Goal: Information Seeking & Learning: Learn about a topic

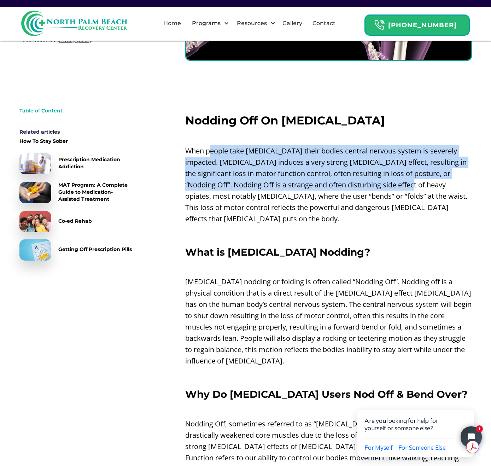
drag, startPoint x: 218, startPoint y: 154, endPoint x: 376, endPoint y: 182, distance: 160.8
click at [370, 181] on p "When people take [MEDICAL_DATA] their bodies central nervous system is severely…" at bounding box center [328, 184] width 287 height 79
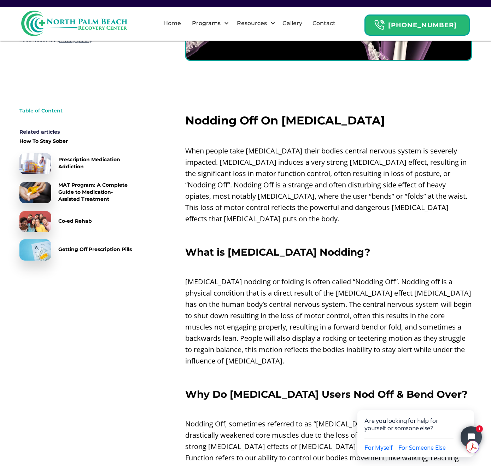
click at [382, 180] on p "When people take [MEDICAL_DATA] their bodies central nervous system is severely…" at bounding box center [328, 184] width 287 height 79
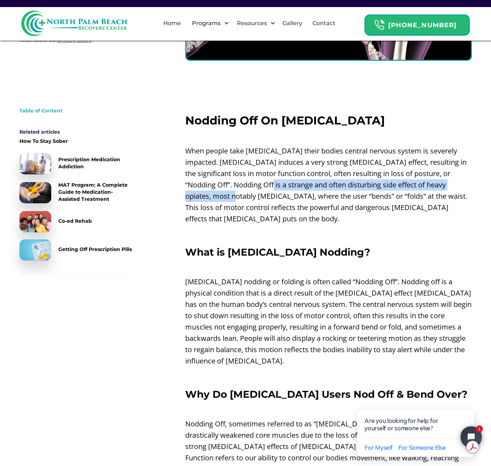
drag, startPoint x: 239, startPoint y: 186, endPoint x: 454, endPoint y: 188, distance: 215.3
click at [454, 188] on p "When people take [MEDICAL_DATA] their bodies central nervous system is severely…" at bounding box center [328, 184] width 287 height 79
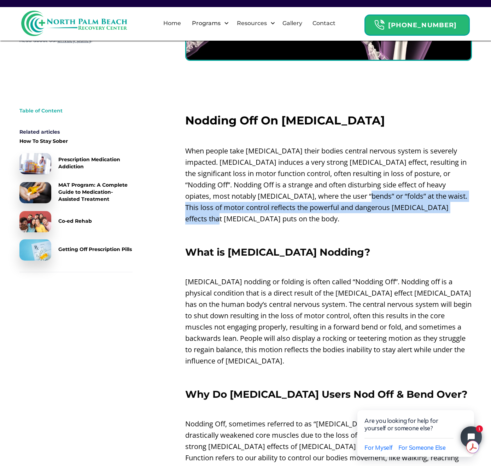
drag, startPoint x: 315, startPoint y: 197, endPoint x: 451, endPoint y: 208, distance: 136.9
click at [451, 208] on p "When people take [MEDICAL_DATA] their bodies central nervous system is severely…" at bounding box center [328, 184] width 287 height 79
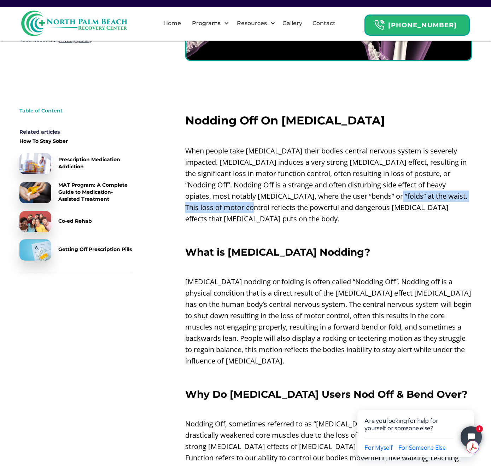
drag, startPoint x: 320, startPoint y: 195, endPoint x: 459, endPoint y: 201, distance: 139.4
click at [459, 201] on p "When people take [MEDICAL_DATA] their bodies central nervous system is severely…" at bounding box center [328, 184] width 287 height 79
click at [460, 201] on p "When people take [MEDICAL_DATA] their bodies central nervous system is severely…" at bounding box center [328, 184] width 287 height 79
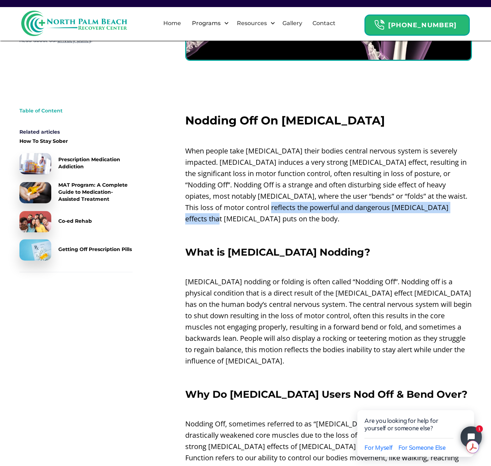
drag, startPoint x: 215, startPoint y: 210, endPoint x: 409, endPoint y: 205, distance: 193.4
click at [409, 205] on p "When people take [MEDICAL_DATA] their bodies central nervous system is severely…" at bounding box center [328, 184] width 287 height 79
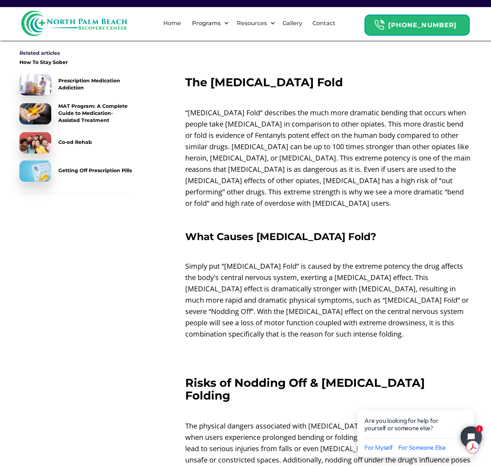
scroll to position [778, 0]
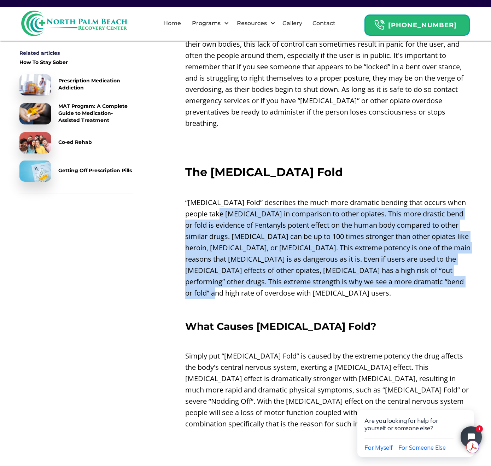
drag, startPoint x: 215, startPoint y: 187, endPoint x: 372, endPoint y: 267, distance: 175.6
click at [372, 267] on p "“[MEDICAL_DATA] Fold” describes the much more dramatic bending that occurs when…" at bounding box center [328, 248] width 287 height 102
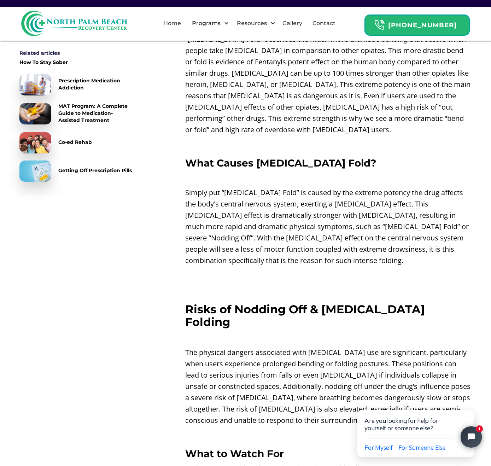
scroll to position [919, 0]
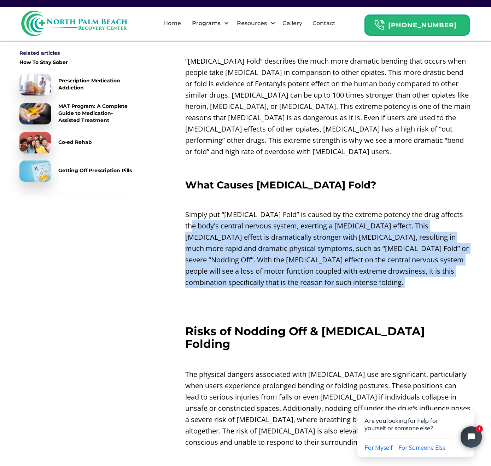
drag, startPoint x: 204, startPoint y: 200, endPoint x: 351, endPoint y: 272, distance: 163.9
click at [351, 271] on div "Nodding Off On [MEDICAL_DATA] ‍ When people take [MEDICAL_DATA] their bodies ce…" at bounding box center [328, 108] width 287 height 1487
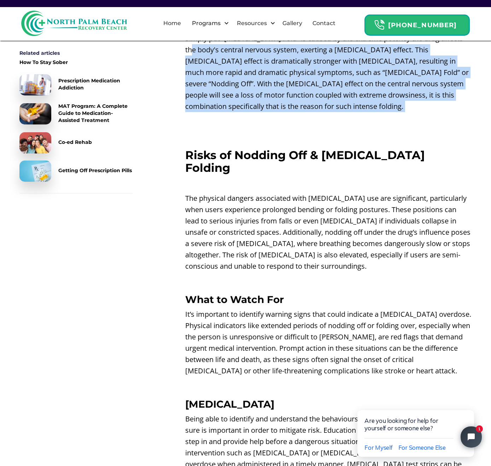
scroll to position [1096, 0]
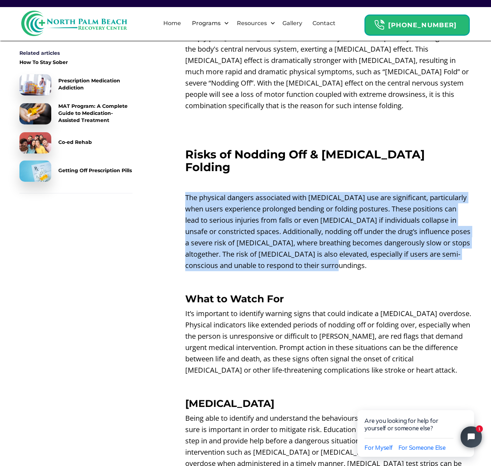
drag, startPoint x: 258, startPoint y: 157, endPoint x: 427, endPoint y: 234, distance: 185.5
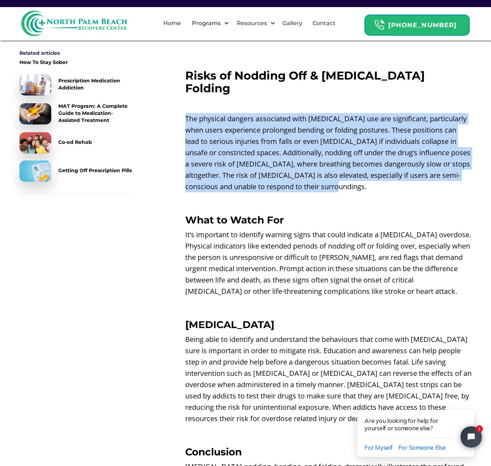
scroll to position [1166, 0]
